Goal: Information Seeking & Learning: Learn about a topic

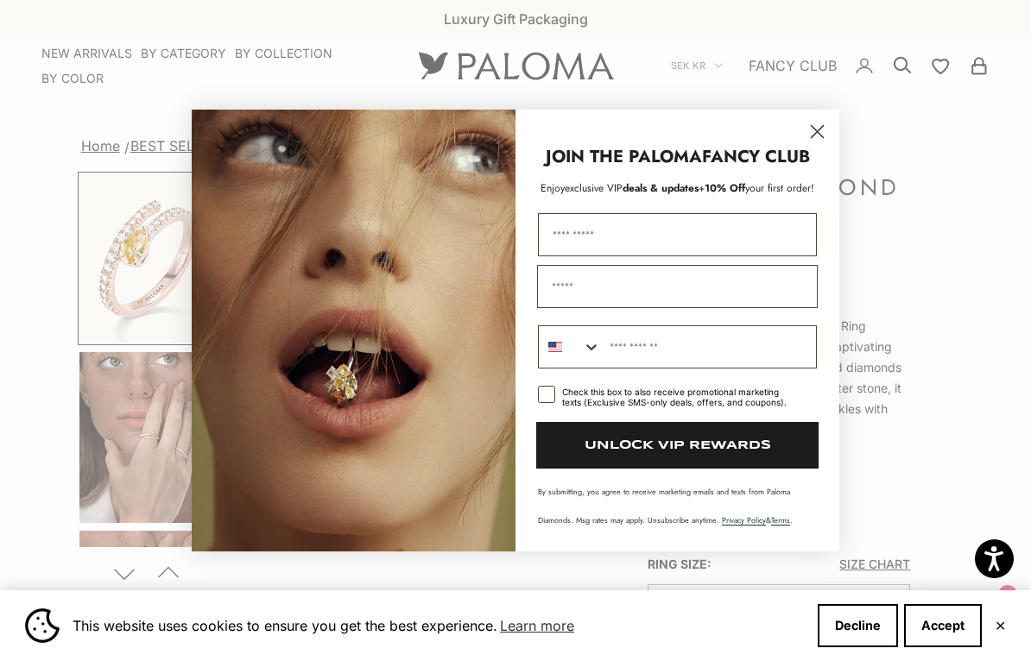
click at [819, 125] on circle "Close dialog" at bounding box center [817, 131] width 28 height 28
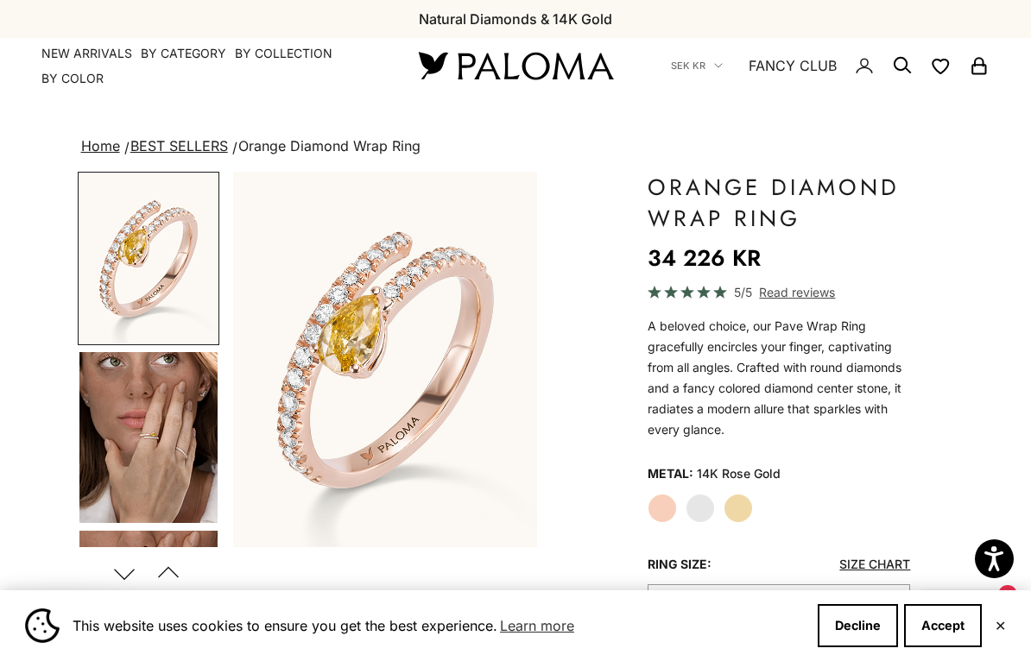
click at [567, 73] on img at bounding box center [515, 65] width 207 height 36
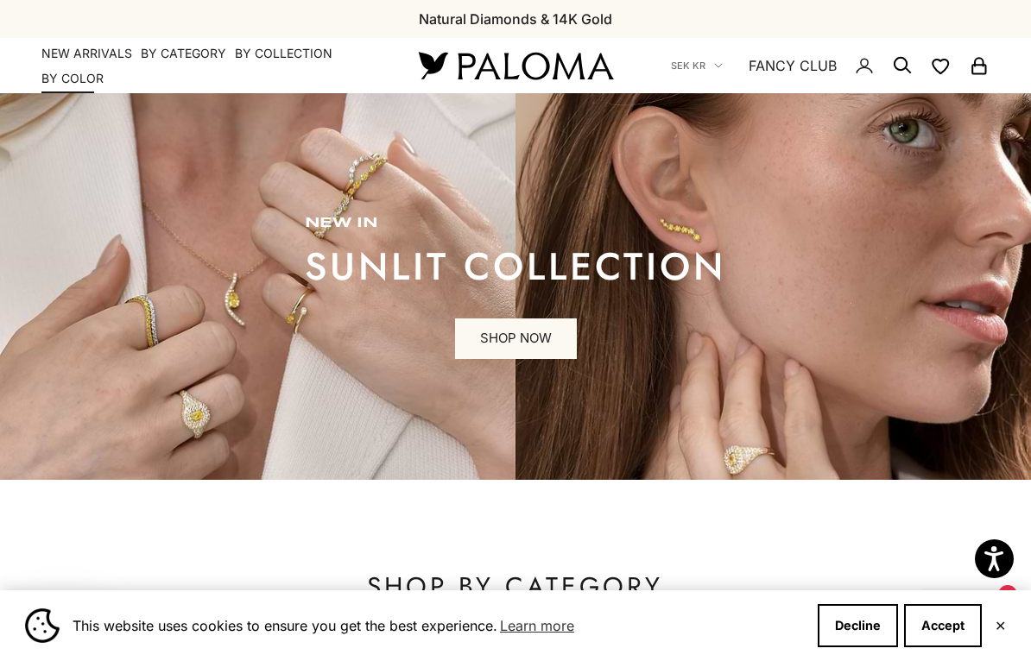
click at [66, 81] on summary "By Color" at bounding box center [72, 78] width 62 height 17
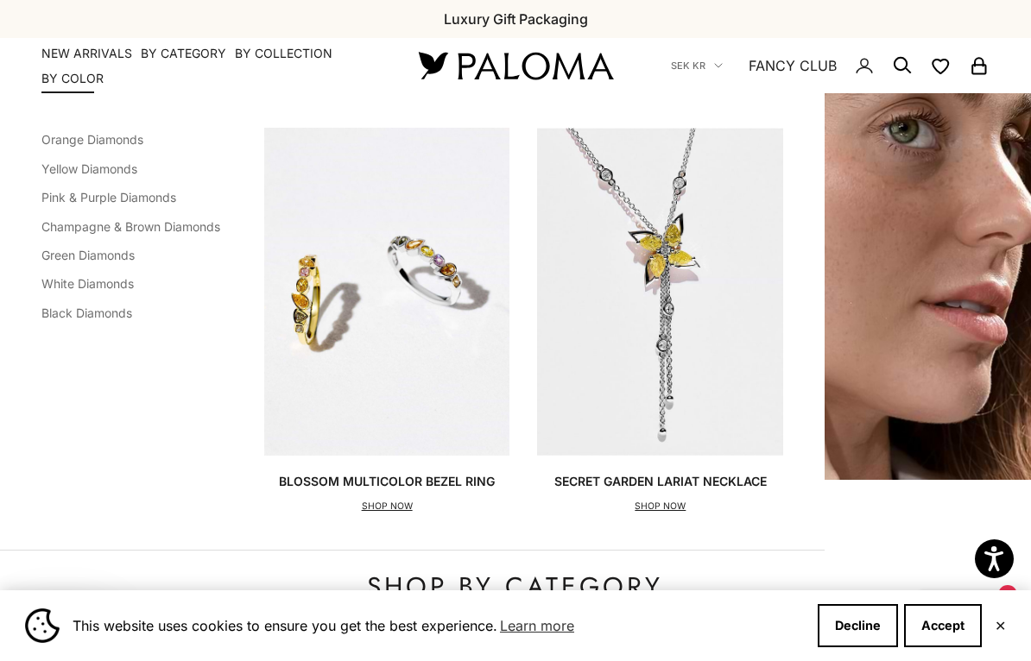
click at [79, 312] on link "Black Diamonds" at bounding box center [86, 313] width 91 height 15
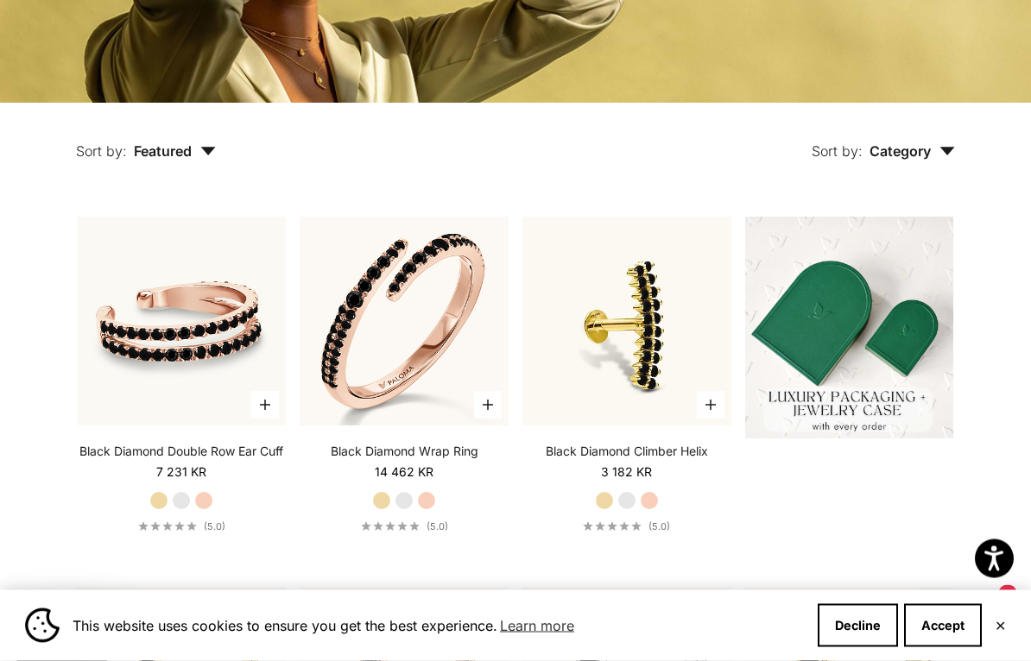
scroll to position [321, 0]
click at [410, 498] on label "White Gold" at bounding box center [403, 500] width 19 height 19
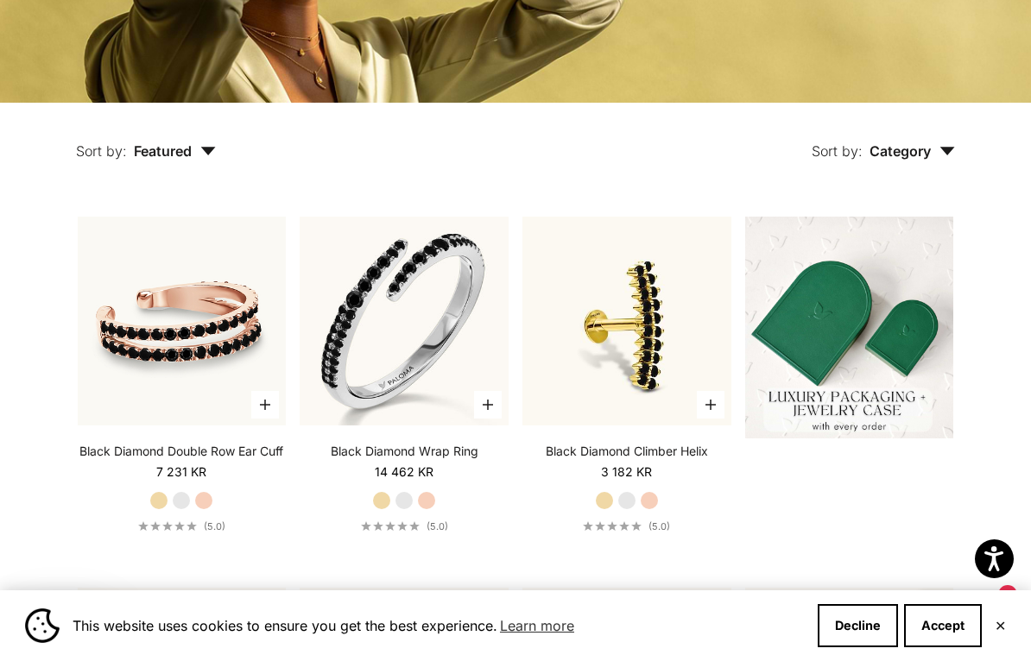
click at [436, 499] on label "Rose Gold" at bounding box center [426, 500] width 19 height 19
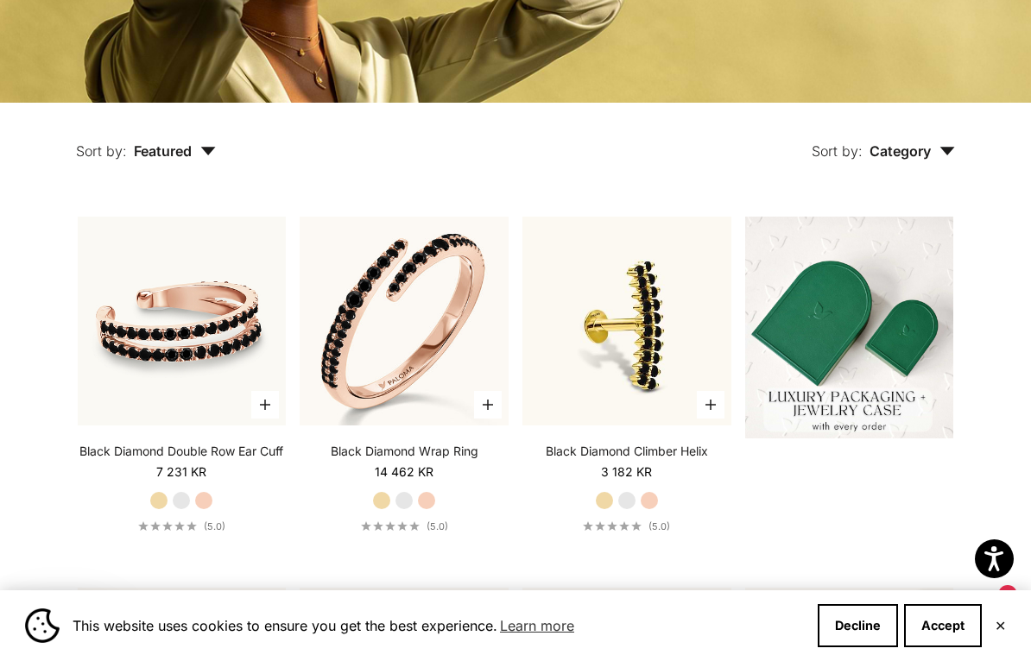
click at [202, 495] on label "Rose Gold" at bounding box center [203, 500] width 19 height 19
click at [177, 501] on label "White Gold" at bounding box center [181, 500] width 19 height 19
click at [150, 501] on label "Yellow Gold" at bounding box center [158, 500] width 19 height 19
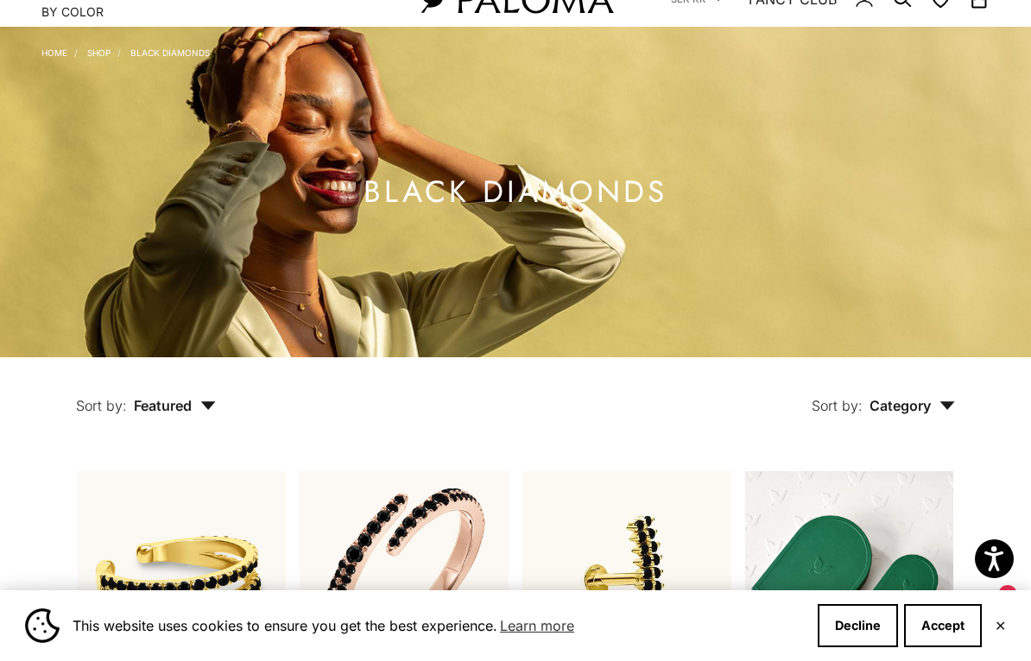
scroll to position [0, 0]
